Goal: Use online tool/utility: Utilize a website feature to perform a specific function

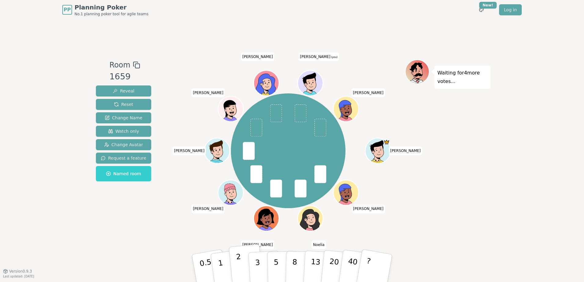
click at [238, 263] on p "2" at bounding box center [240, 268] width 8 height 33
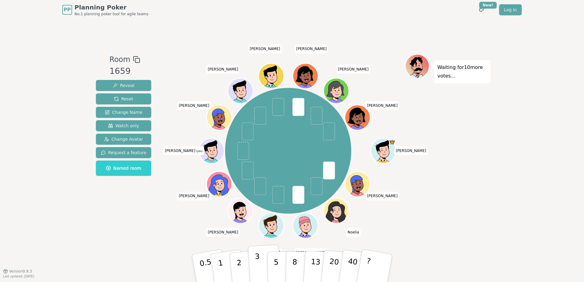
click at [254, 255] on button "3" at bounding box center [264, 268] width 33 height 48
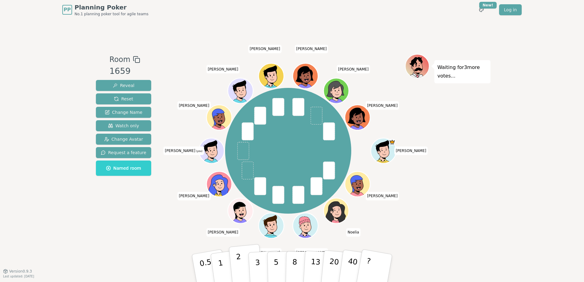
click at [238, 261] on p "2" at bounding box center [240, 268] width 8 height 33
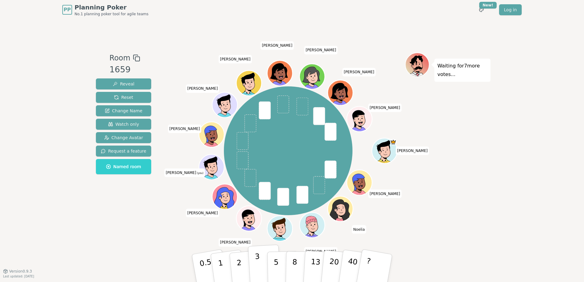
click at [262, 264] on button "3" at bounding box center [264, 268] width 33 height 48
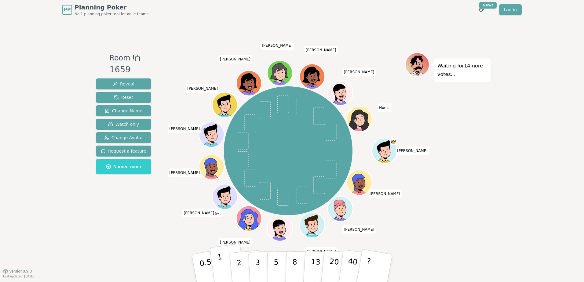
click at [220, 267] on p "1" at bounding box center [221, 268] width 9 height 33
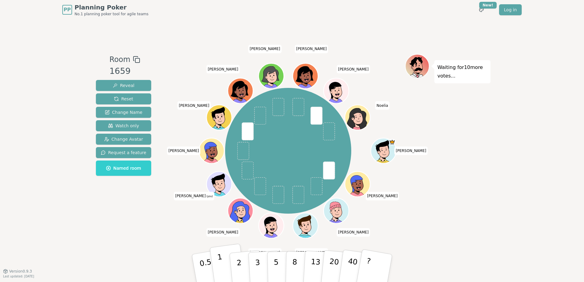
click at [226, 268] on button "1" at bounding box center [227, 268] width 36 height 49
drag, startPoint x: 223, startPoint y: 261, endPoint x: 230, endPoint y: 282, distance: 21.5
click at [223, 262] on button "1" at bounding box center [227, 268] width 36 height 49
click at [238, 264] on p "2" at bounding box center [240, 268] width 8 height 33
